Goal: Task Accomplishment & Management: Manage account settings

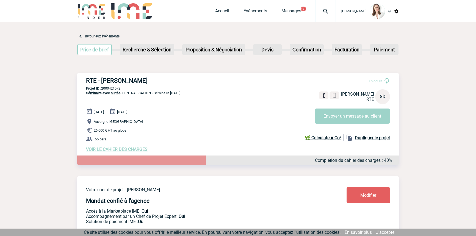
click at [323, 16] on div at bounding box center [326, 11] width 20 height 22
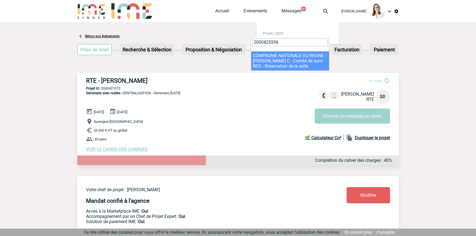
type input "2000425556"
select select "25057"
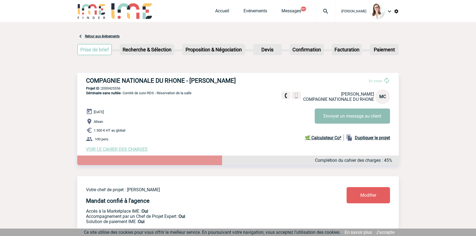
click at [373, 117] on button "Envoyer un message au client" at bounding box center [352, 116] width 75 height 15
click at [107, 152] on span "VOIR LE CAHIER DES CHARGES" at bounding box center [117, 149] width 62 height 5
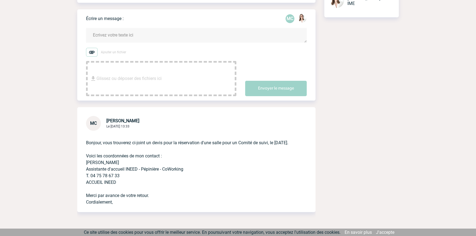
scroll to position [118, 0]
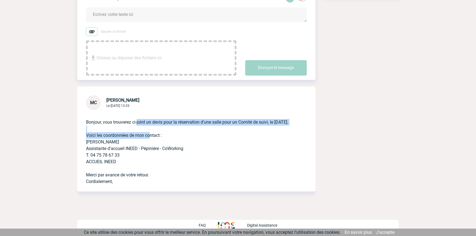
drag, startPoint x: 144, startPoint y: 126, endPoint x: 148, endPoint y: 138, distance: 12.5
click at [148, 138] on p "Bonjour, vous trouverez ci-joint un devis pour la réservation d'une salle pour …" at bounding box center [188, 147] width 205 height 75
click at [149, 139] on p "Bonjour, vous trouverez ci-joint un devis pour la réservation d'une salle pour …" at bounding box center [188, 147] width 205 height 75
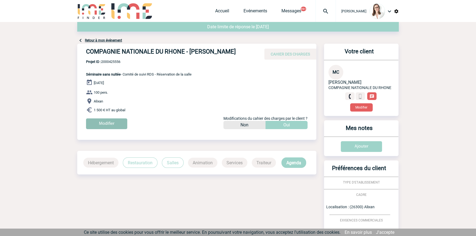
click at [105, 129] on input "Modifier" at bounding box center [106, 124] width 41 height 11
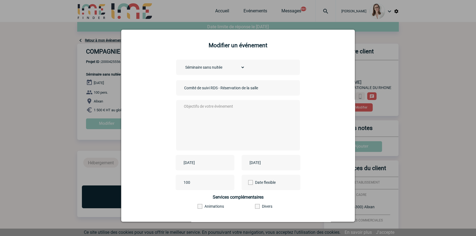
click at [183, 89] on input "Comité de suivi RDS - Réservation de la salle" at bounding box center [221, 87] width 77 height 7
type input "CENTRALISATION Comité de suivi RDS - Réservation de la salle"
click at [200, 116] on textarea at bounding box center [237, 125] width 109 height 44
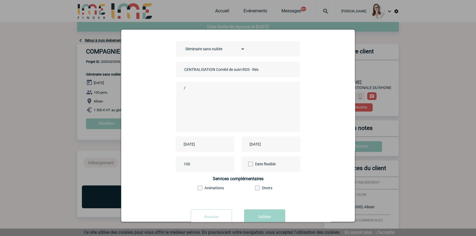
scroll to position [34, 0]
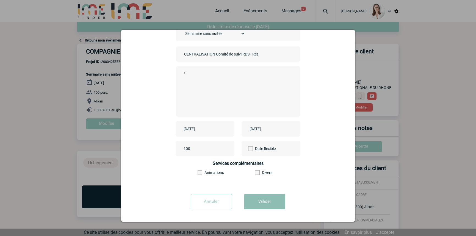
type textarea "/"
click at [249, 200] on button "Valider" at bounding box center [264, 201] width 41 height 15
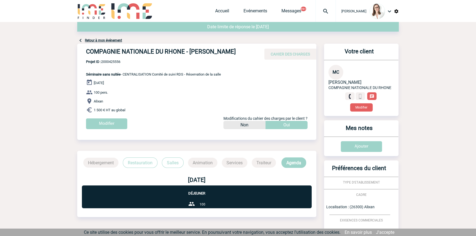
click at [110, 64] on span "Projet ID : 2000425556" at bounding box center [153, 62] width 135 height 4
click at [111, 64] on span "Projet ID : 2000425556" at bounding box center [153, 62] width 135 height 4
copy span "2000425556"
click at [102, 41] on link "Retour à mon événement" at bounding box center [103, 41] width 37 height 4
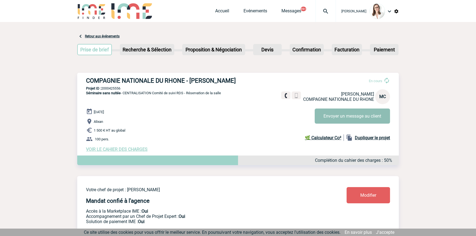
click at [337, 122] on button "Envoyer un message au client" at bounding box center [352, 116] width 75 height 15
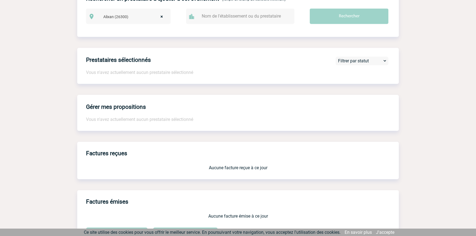
scroll to position [470, 0]
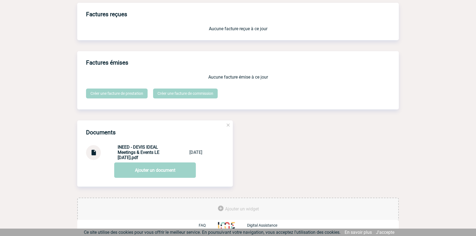
click at [91, 151] on img at bounding box center [93, 150] width 7 height 11
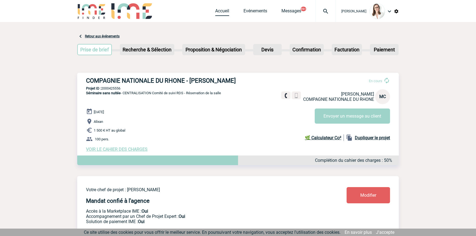
click at [215, 13] on link "Accueil" at bounding box center [222, 12] width 14 height 8
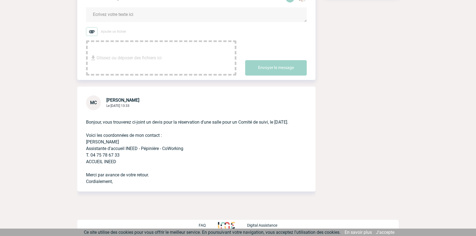
scroll to position [118, 0]
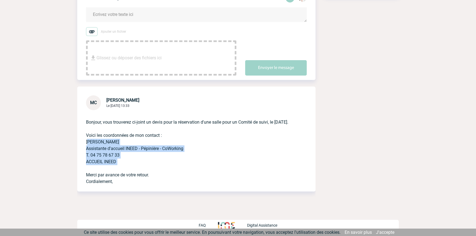
drag, startPoint x: 116, startPoint y: 168, endPoint x: 79, endPoint y: 143, distance: 43.9
click at [79, 143] on div "Bonjour, vous trouverez ci-joint un devis pour la réservation d'une salle pour …" at bounding box center [196, 150] width 238 height 81
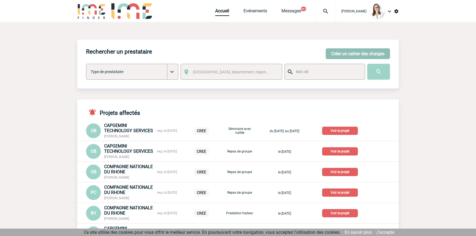
click at [338, 52] on button "Créer un cahier des charges" at bounding box center [358, 53] width 64 height 11
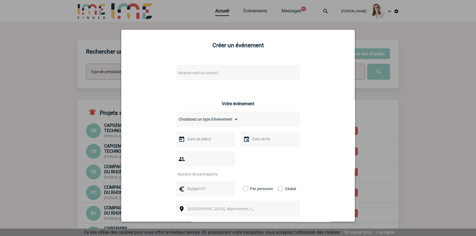
click at [212, 76] on span "Adresse mail du contact" at bounding box center [224, 73] width 96 height 8
type input "louvet"
select select "125447"
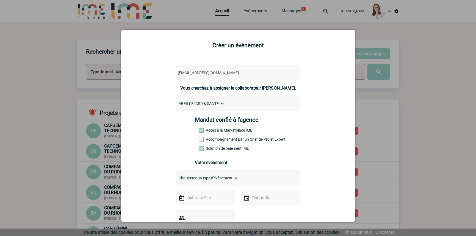
click at [214, 139] on label "Accompagnement par un Chef de Projet Expert" at bounding box center [211, 139] width 24 height 4
click at [0, 0] on input "Accompagnement par un Chef de Projet Expert" at bounding box center [0, 0] width 0 height 0
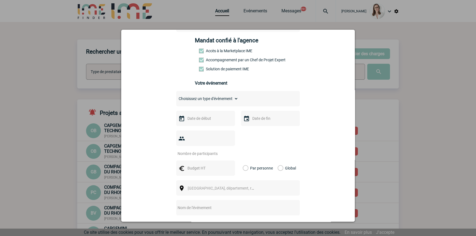
scroll to position [83, 0]
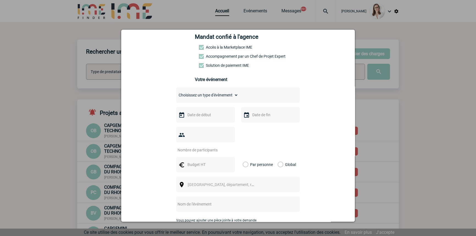
click at [205, 95] on select "Choisissez un type d'évènement Séminaire avec nuitée Séminaire sans nuitée Repa…" at bounding box center [207, 95] width 62 height 8
select select "2"
click at [176, 93] on select "Choisissez un type d'évènement Séminaire avec nuitée Séminaire sans nuitée Repa…" at bounding box center [207, 95] width 62 height 8
click at [208, 119] on input "text" at bounding box center [205, 114] width 38 height 7
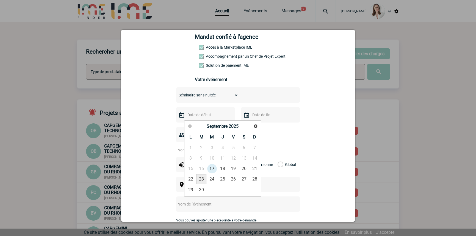
click at [200, 183] on link "23" at bounding box center [201, 179] width 10 height 10
type input "[DATE]"
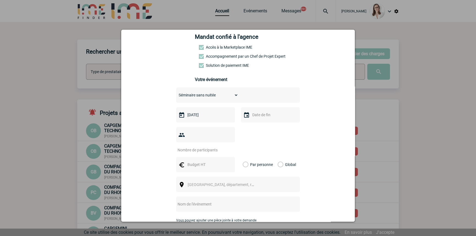
click at [254, 118] on input "text" at bounding box center [270, 114] width 38 height 7
drag, startPoint x: 268, startPoint y: 179, endPoint x: 214, endPoint y: 145, distance: 63.9
click at [268, 179] on link "23" at bounding box center [266, 179] width 10 height 10
type input "[DATE]"
click at [204, 147] on input "number" at bounding box center [202, 150] width 52 height 7
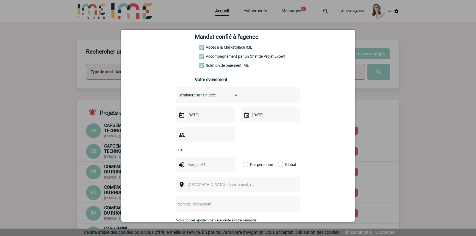
type input "10"
click at [215, 161] on div at bounding box center [205, 164] width 59 height 15
click at [213, 161] on input "text" at bounding box center [205, 164] width 38 height 7
type input "700"
click at [278, 157] on label "Global" at bounding box center [280, 164] width 4 height 15
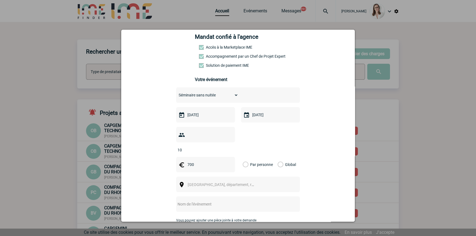
click at [0, 0] on input "Global" at bounding box center [0, 0] width 0 height 0
click at [231, 183] on span "[GEOGRAPHIC_DATA], département, région..." at bounding box center [226, 185] width 76 height 4
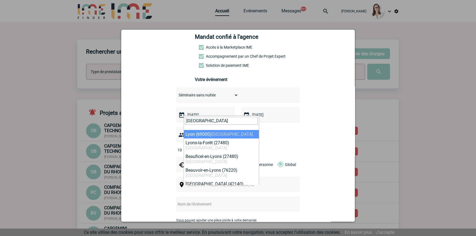
type input "[GEOGRAPHIC_DATA]"
drag, startPoint x: 210, startPoint y: 131, endPoint x: 215, endPoint y: 149, distance: 17.8
select select "36544"
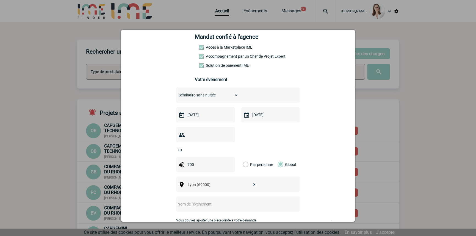
click at [205, 200] on div at bounding box center [238, 204] width 124 height 15
click at [211, 201] on input "text" at bounding box center [230, 204] width 109 height 7
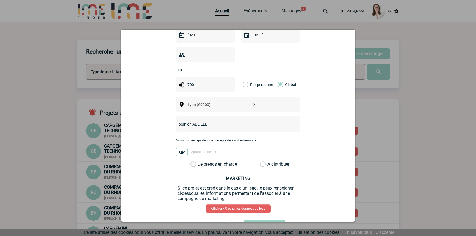
scroll to position [180, 0]
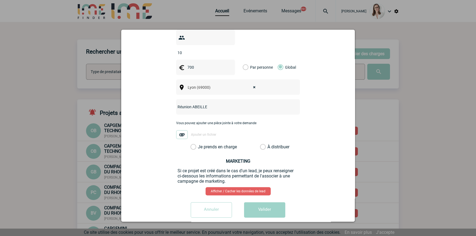
type input "Réunion ABEILLE"
click at [200, 144] on label "Je prends en charge" at bounding box center [195, 147] width 9 height 6
click at [0, 0] on input "Je prends en charge" at bounding box center [0, 0] width 0 height 0
click at [256, 206] on button "Valider" at bounding box center [264, 209] width 41 height 15
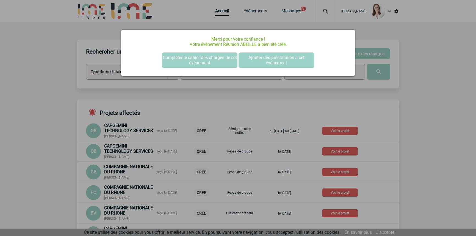
scroll to position [0, 0]
click at [183, 56] on button "Compléter le cahier des charges de cet événement" at bounding box center [200, 60] width 76 height 15
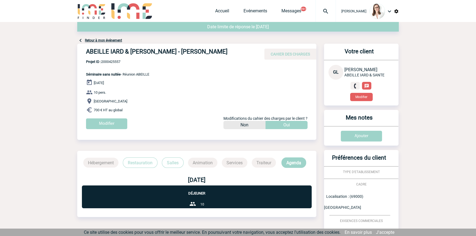
click at [119, 60] on span "Projet ID : 2000425557" at bounding box center [117, 62] width 63 height 4
copy span "2000425557"
click at [112, 41] on link "Retour à mon événement" at bounding box center [103, 41] width 37 height 4
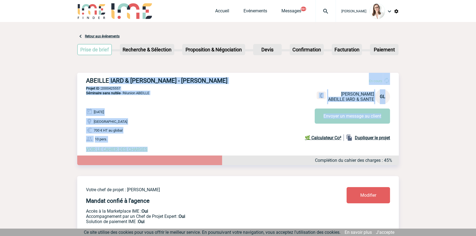
drag, startPoint x: 135, startPoint y: 122, endPoint x: 153, endPoint y: 145, distance: 29.7
click at [153, 145] on div "ABEILLE IARD & [PERSON_NAME] - [PERSON_NAME] En cours [PERSON_NAME] ABEILLE IAR…" at bounding box center [238, 115] width 322 height 84
click at [161, 137] on p "10 pers." at bounding box center [242, 139] width 313 height 7
click at [168, 151] on div "VOIR LE CAHIER DES CHARGES Complétion du cahier des charges : 45%" at bounding box center [242, 149] width 313 height 5
click at [204, 136] on div "[DATE] [GEOGRAPHIC_DATA] 700 € HT au global 10 pers. VOIR LE CAHIER DES CHARGES…" at bounding box center [242, 130] width 313 height 44
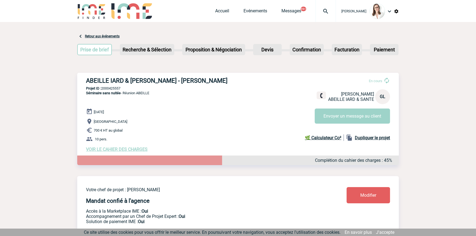
click at [317, 9] on img at bounding box center [326, 11] width 20 height 7
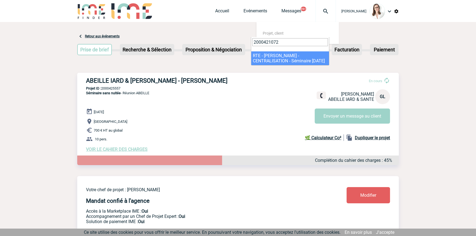
type input "2000421072"
select select "20573"
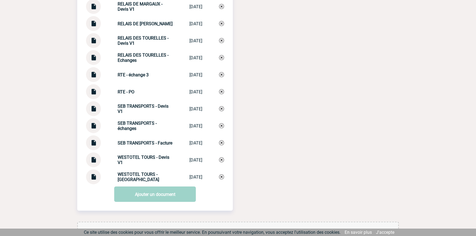
scroll to position [1543, 0]
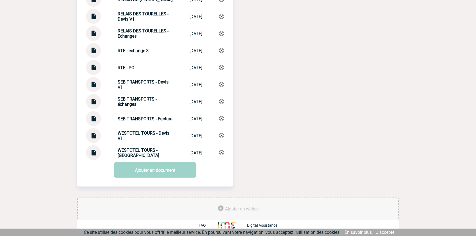
click at [142, 102] on div "SEB TRANSPORTS - échanges" at bounding box center [145, 102] width 55 height 10
copy div "SEB TRANSPORTS - échanges SEB TRANSPORTS ..."
click at [222, 102] on img at bounding box center [221, 101] width 5 height 5
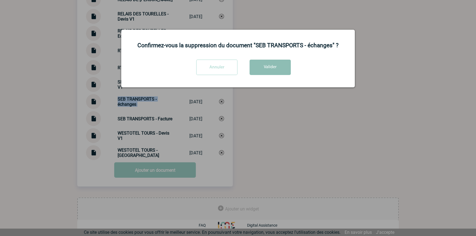
click at [259, 62] on button "Valider" at bounding box center [270, 67] width 41 height 15
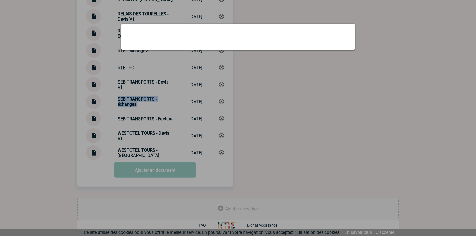
scroll to position [1526, 0]
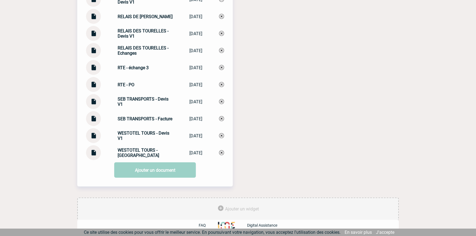
click at [148, 167] on link "Ajouter un document" at bounding box center [155, 170] width 82 height 15
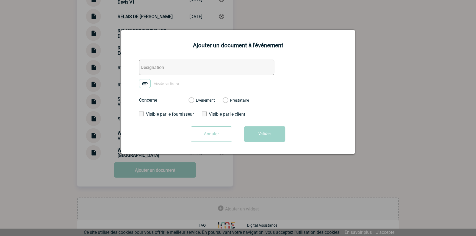
drag, startPoint x: 149, startPoint y: 62, endPoint x: 147, endPoint y: 67, distance: 5.2
click at [149, 62] on input "text" at bounding box center [206, 67] width 135 height 15
paste input "SEB TRANSPORTS - échanges"
type input "SEB TRANSPORTS - échanges"
click at [144, 89] on form "SEB TRANSPORTS - échanges Ajouter un fichier Concerne Evénement Prestataire Vis…" at bounding box center [238, 103] width 220 height 86
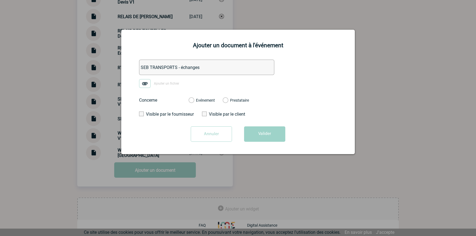
click at [146, 85] on img at bounding box center [145, 83] width 12 height 9
click at [0, 0] on input "Ajouter un fichier" at bounding box center [0, 0] width 0 height 0
click at [194, 102] on label "Evénement" at bounding box center [191, 100] width 5 height 5
click at [0, 0] on input "Evénement" at bounding box center [0, 0] width 0 height 0
click at [248, 130] on button "Valider" at bounding box center [264, 134] width 41 height 15
